Goal: Transaction & Acquisition: Purchase product/service

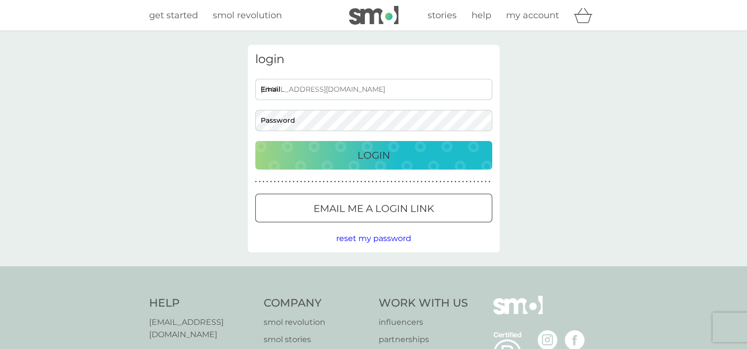
click at [334, 87] on input "[EMAIL_ADDRESS][DOMAIN_NAME]" at bounding box center [373, 89] width 237 height 21
type input "l"
click at [362, 156] on p "Login" at bounding box center [373, 156] width 33 height 16
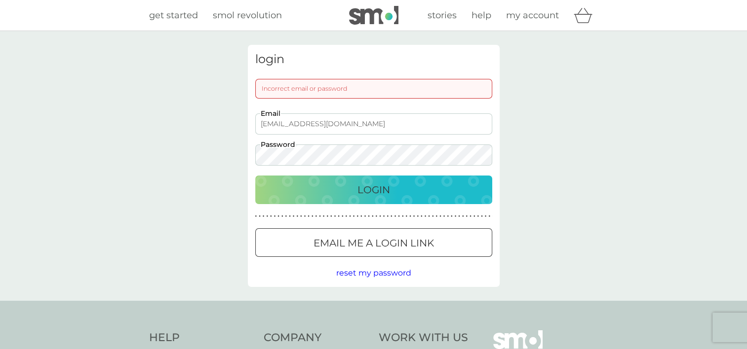
click at [369, 124] on input "[EMAIL_ADDRESS][DOMAIN_NAME]" at bounding box center [373, 123] width 237 height 21
type input "[EMAIL_ADDRESS][DOMAIN_NAME]"
click at [381, 189] on p "Login" at bounding box center [373, 190] width 33 height 16
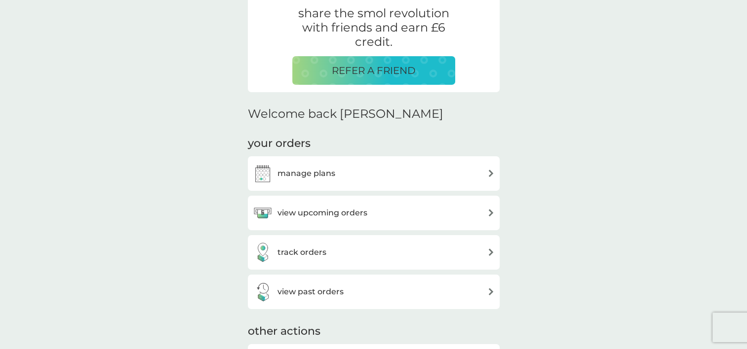
scroll to position [237, 0]
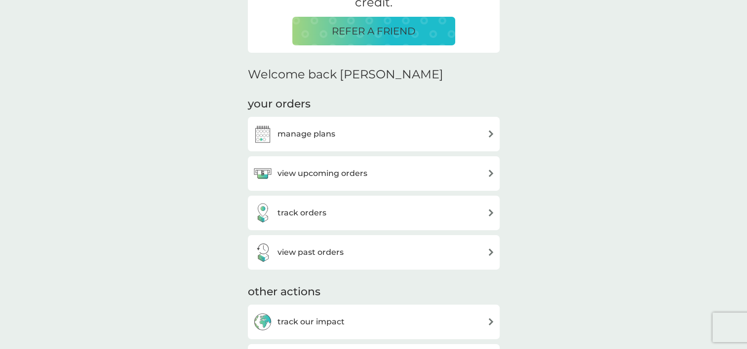
click at [361, 169] on h3 "view upcoming orders" at bounding box center [322, 173] width 90 height 13
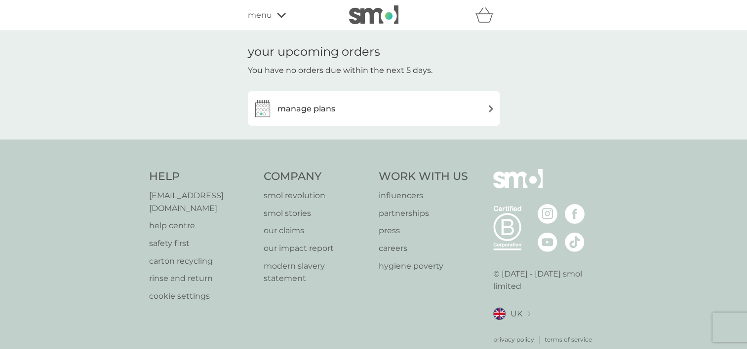
click at [490, 106] on img at bounding box center [490, 108] width 7 height 7
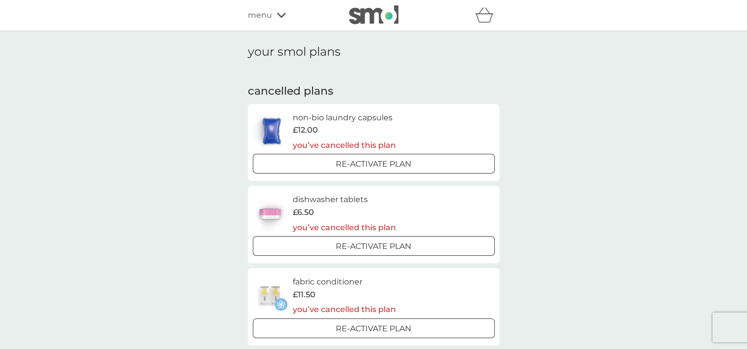
click at [260, 14] on span "menu" at bounding box center [260, 15] width 24 height 13
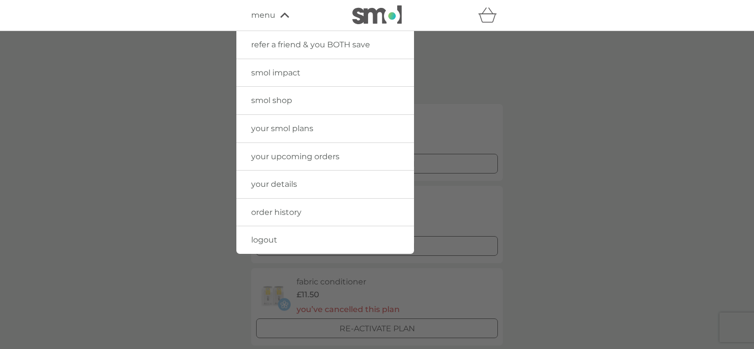
click at [284, 97] on span "smol shop" at bounding box center [271, 100] width 41 height 9
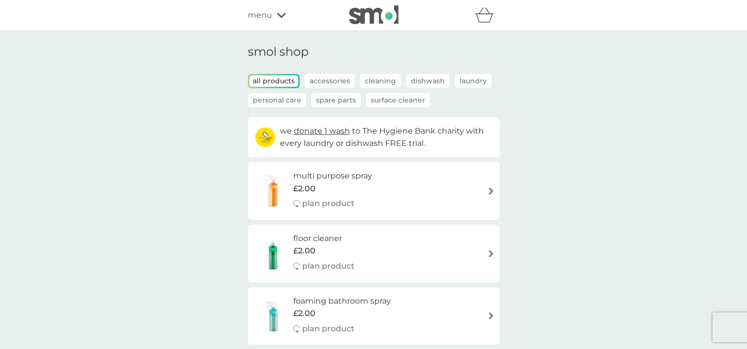
click at [427, 79] on p "Dishwash" at bounding box center [428, 81] width 44 height 14
